Goal: Information Seeking & Learning: Find specific fact

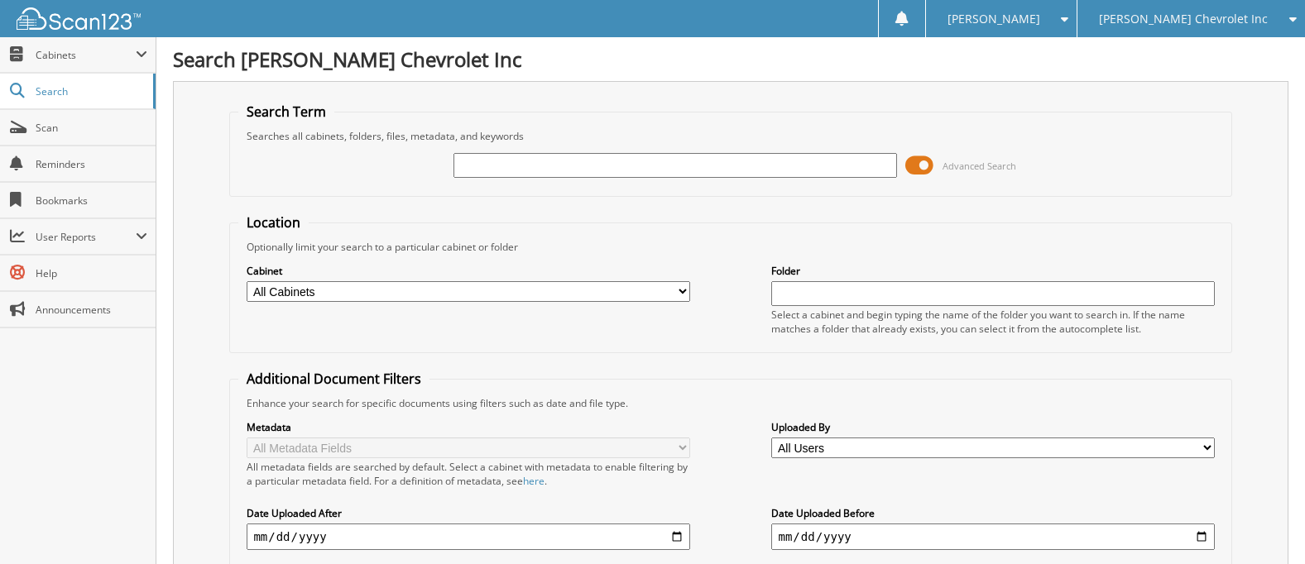
click at [479, 159] on input "text" at bounding box center [675, 165] width 443 height 25
type input "38887"
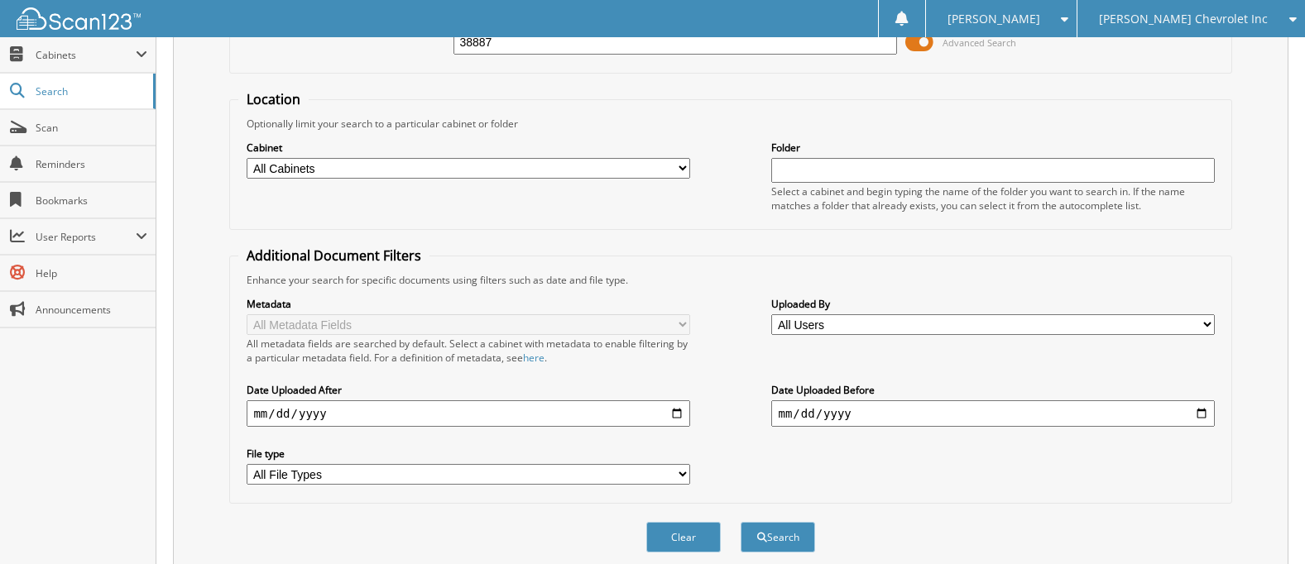
scroll to position [83, 0]
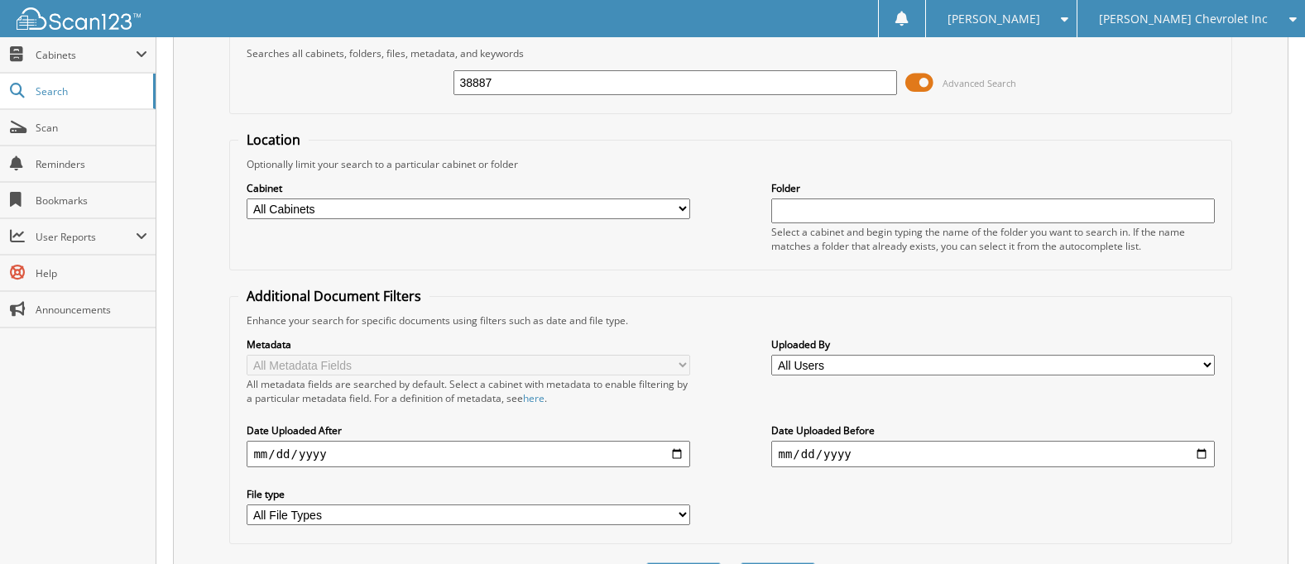
click at [487, 459] on input "date" at bounding box center [468, 454] width 443 height 26
click at [257, 449] on input "date" at bounding box center [468, 454] width 443 height 26
type input "[DATE]"
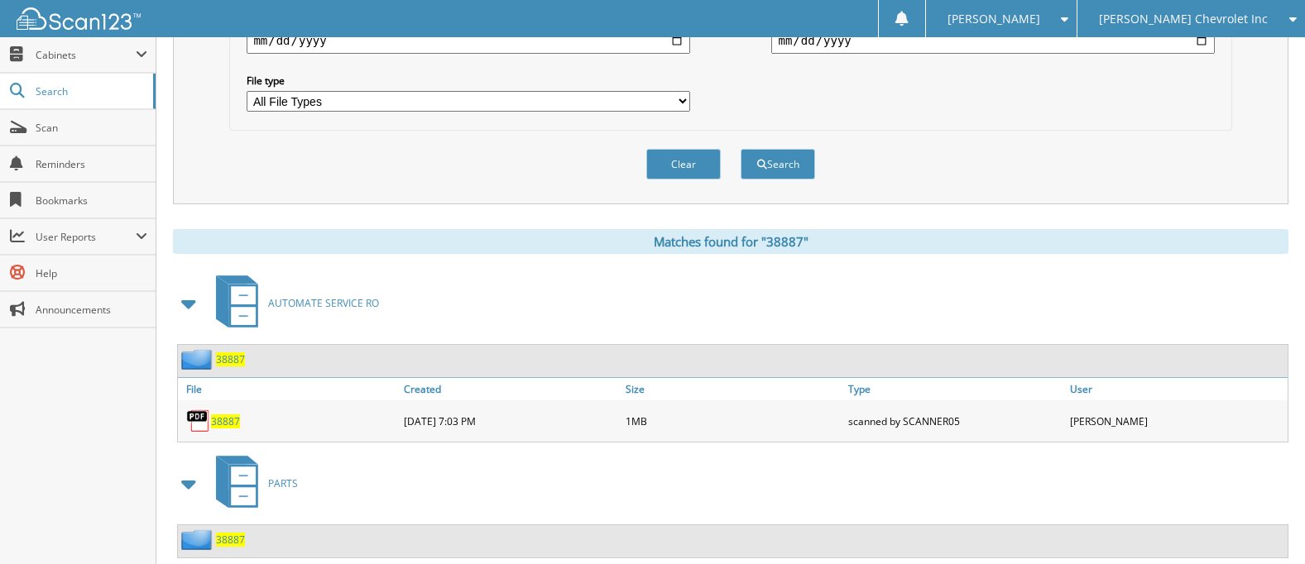
scroll to position [541, 0]
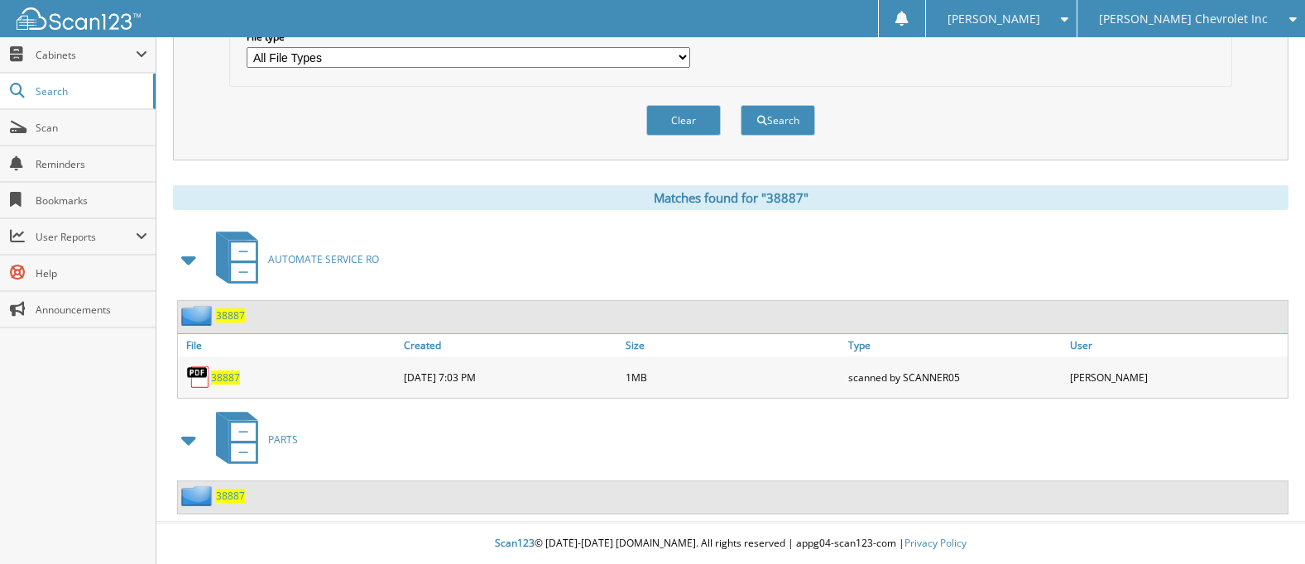
click at [202, 372] on img at bounding box center [198, 377] width 25 height 25
click at [228, 375] on span "38887" at bounding box center [225, 378] width 29 height 14
